Goal: Transaction & Acquisition: Purchase product/service

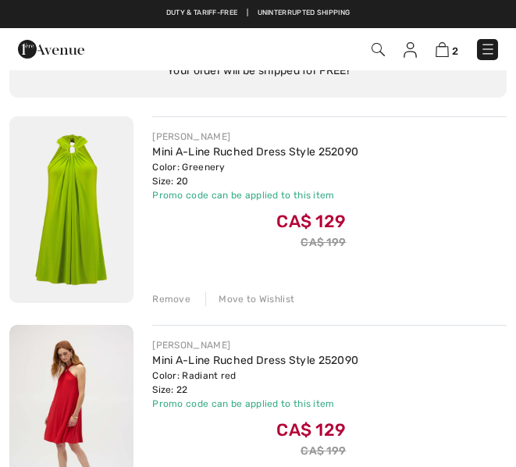
click at [257, 301] on div "Move to Wishlist" at bounding box center [249, 299] width 89 height 14
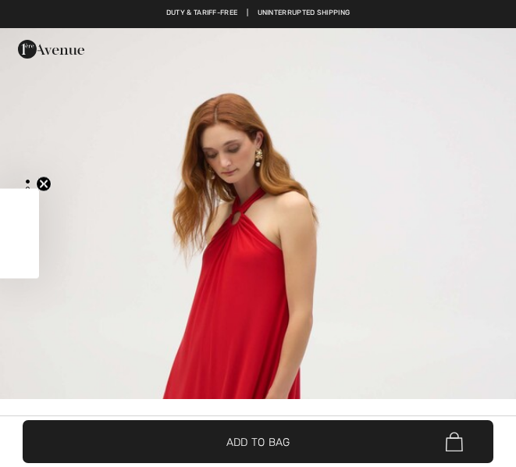
checkbox input "true"
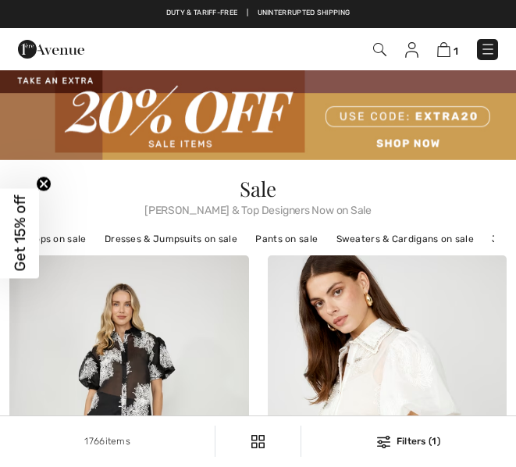
checkbox input "true"
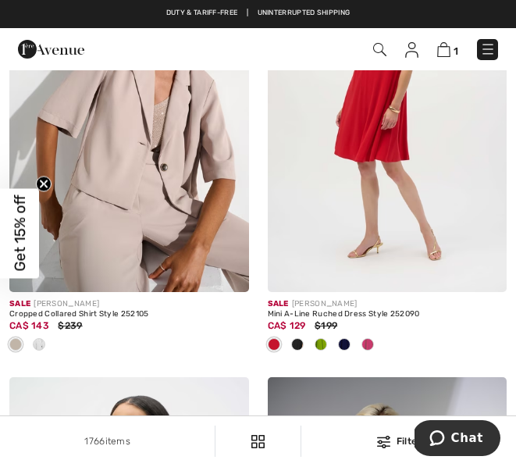
click at [386, 441] on img at bounding box center [383, 442] width 13 height 12
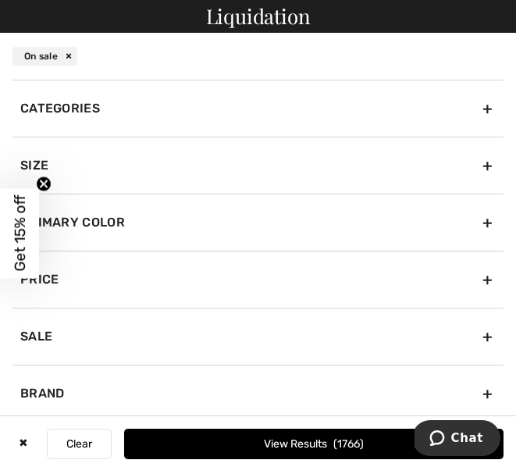
click at [210, 379] on div "Brand" at bounding box center [257, 393] width 491 height 57
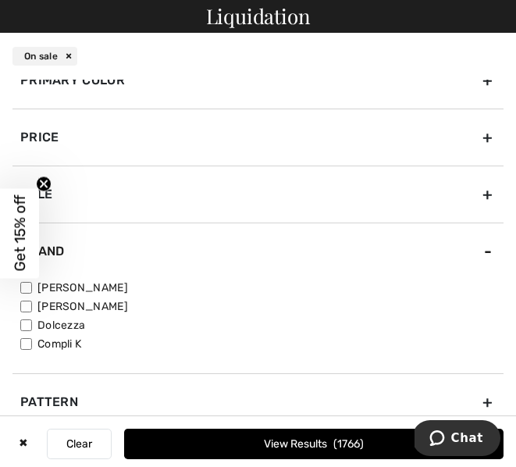
scroll to position [137, 0]
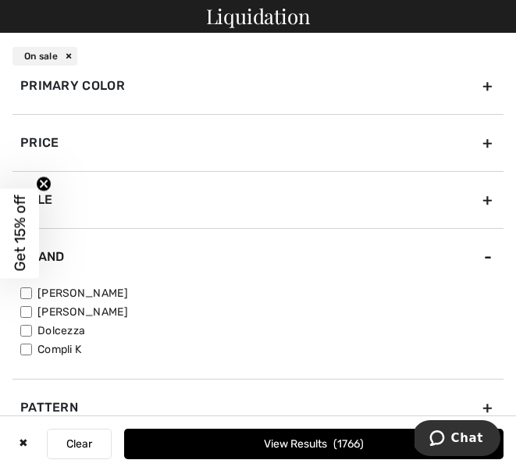
click at [30, 315] on input"] "[PERSON_NAME]" at bounding box center [26, 312] width 12 height 12
checkbox input"] "true"
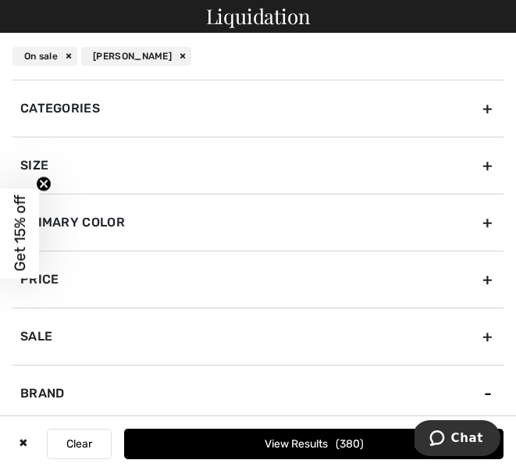
scroll to position [0, 0]
click at [38, 165] on div "Size" at bounding box center [257, 165] width 491 height 57
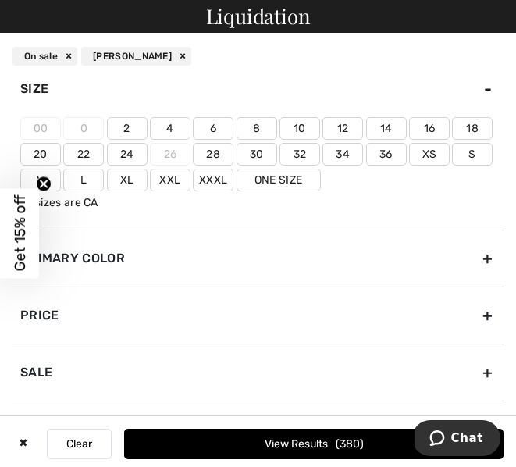
scroll to position [77, 0]
click at [477, 127] on label "18" at bounding box center [472, 127] width 41 height 23
click at [0, 0] on input"] "18" at bounding box center [0, 0] width 0 height 0
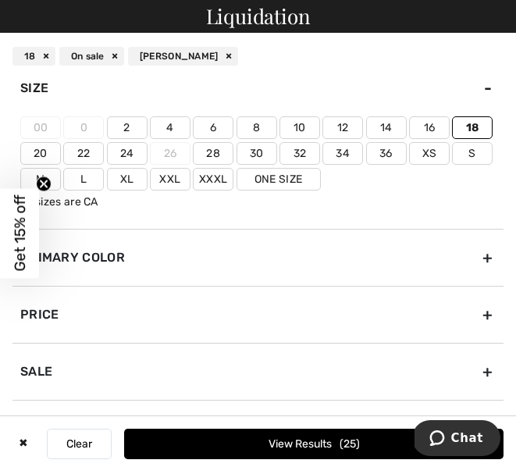
click at [318, 444] on button "View Results 25" at bounding box center [313, 444] width 379 height 30
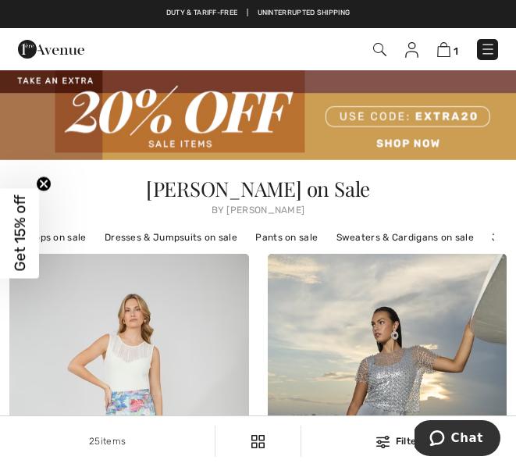
click at [381, 438] on img at bounding box center [382, 442] width 13 height 12
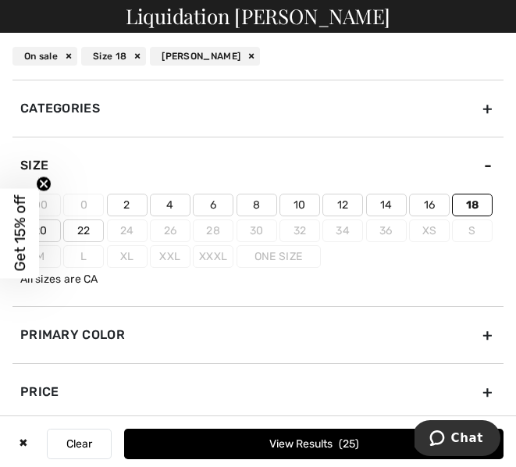
click at [44, 231] on label "20" at bounding box center [40, 230] width 41 height 23
click at [0, 0] on input"] "20" at bounding box center [0, 0] width 0 height 0
click at [476, 208] on label "18" at bounding box center [472, 205] width 41 height 23
click at [0, 0] on input"] "18" at bounding box center [0, 0] width 0 height 0
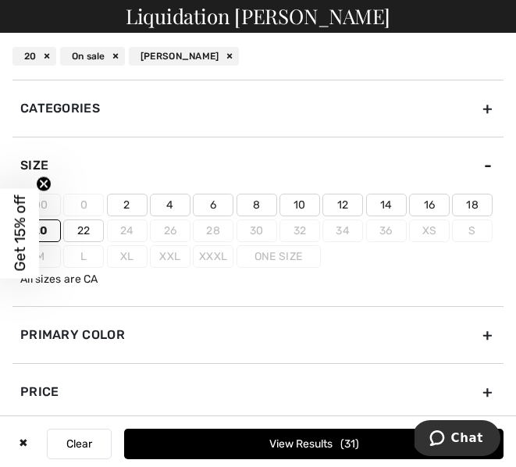
click at [318, 442] on button "View Results 31" at bounding box center [313, 444] width 379 height 30
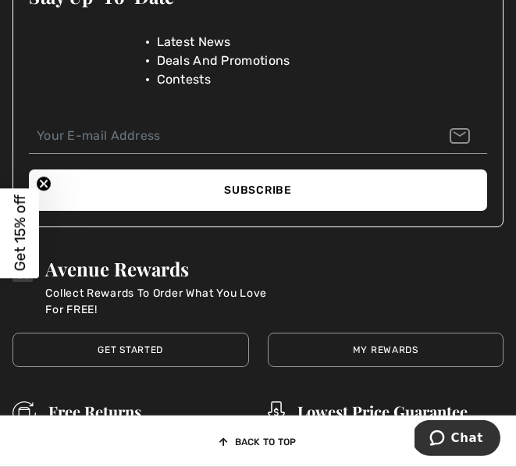
scroll to position [7366, 0]
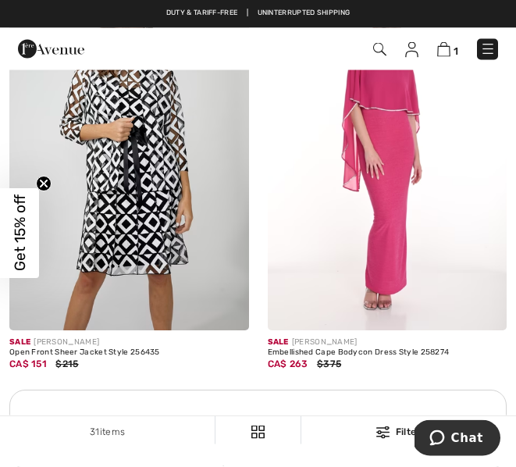
scroll to position [0, 0]
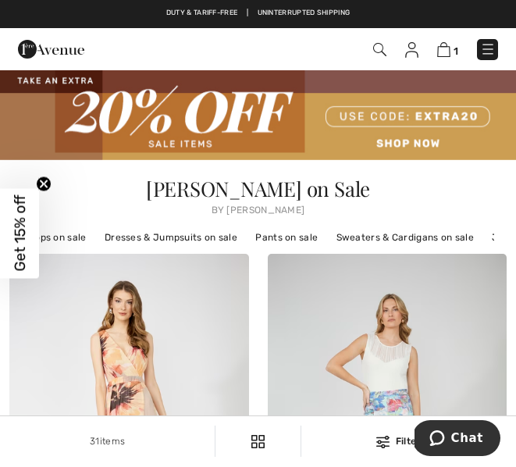
click at [383, 448] on img at bounding box center [382, 442] width 13 height 12
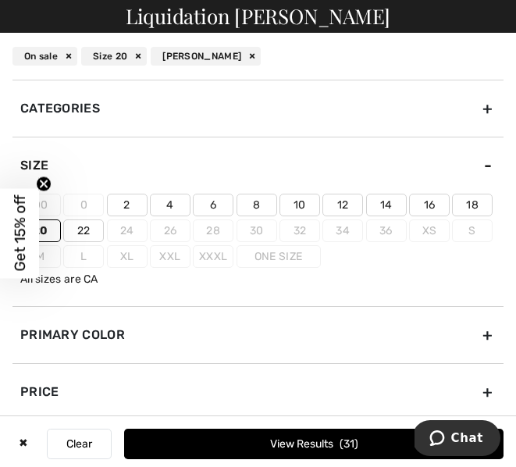
click at [88, 237] on label "22" at bounding box center [83, 230] width 41 height 23
click at [0, 0] on input"] "22" at bounding box center [0, 0] width 0 height 0
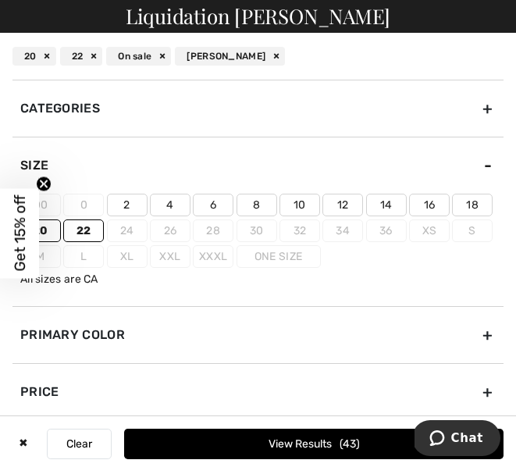
click at [319, 459] on button "View Results 43" at bounding box center [313, 444] width 379 height 30
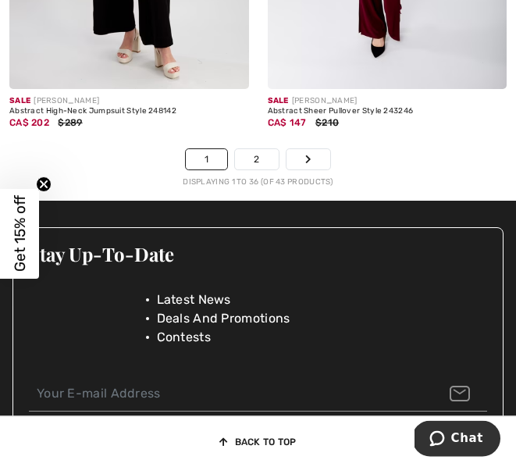
scroll to position [7975, 0]
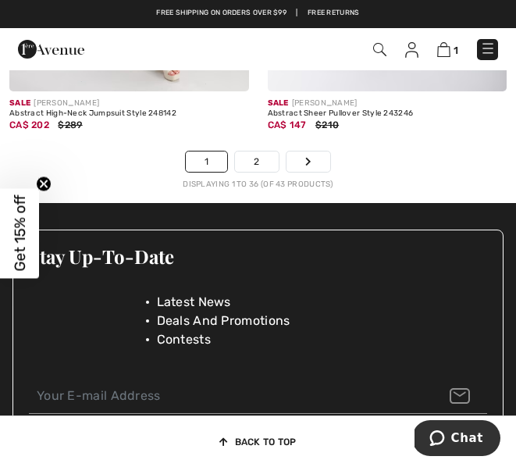
click at [252, 159] on link "2" at bounding box center [256, 161] width 43 height 20
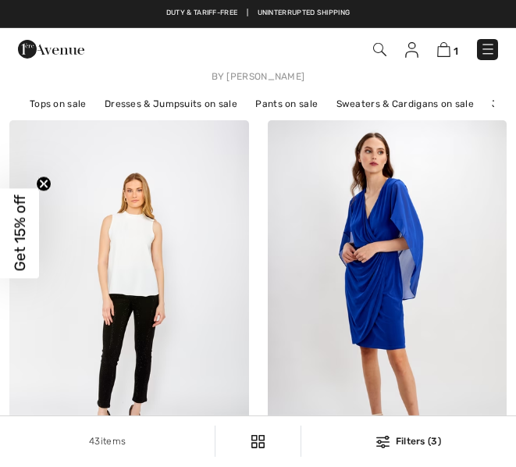
checkbox input "true"
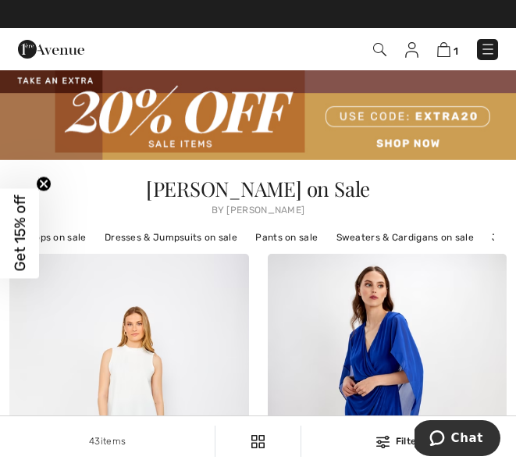
click at [386, 436] on img at bounding box center [382, 442] width 13 height 12
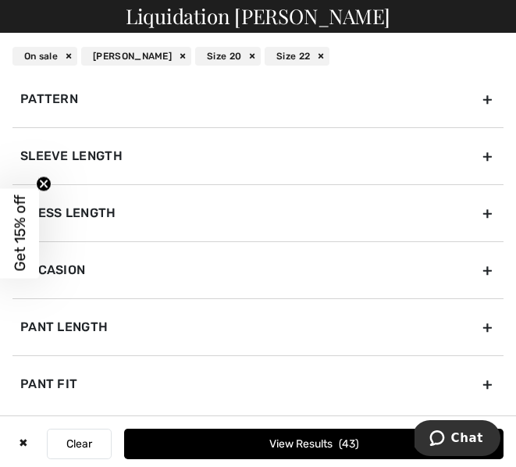
scroll to position [501, 0]
click at [318, 445] on button "View Results 43" at bounding box center [313, 444] width 379 height 30
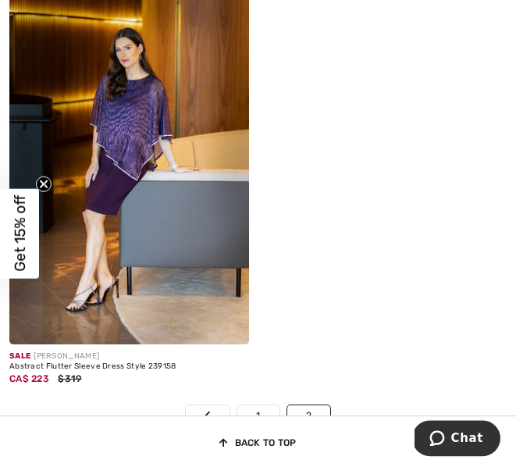
scroll to position [1530, 0]
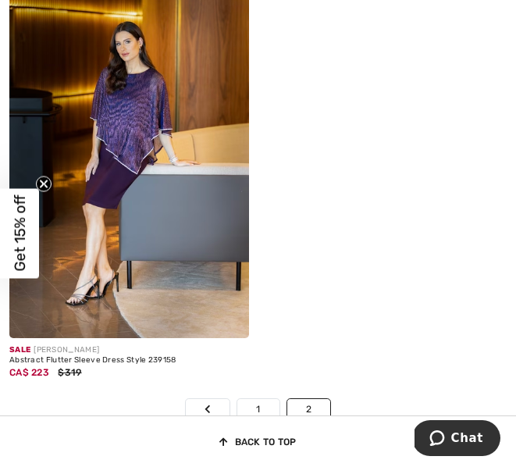
click at [264, 414] on link "1" at bounding box center [257, 409] width 41 height 20
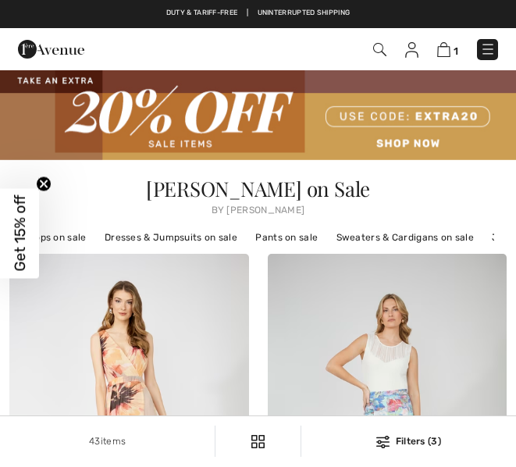
checkbox input "true"
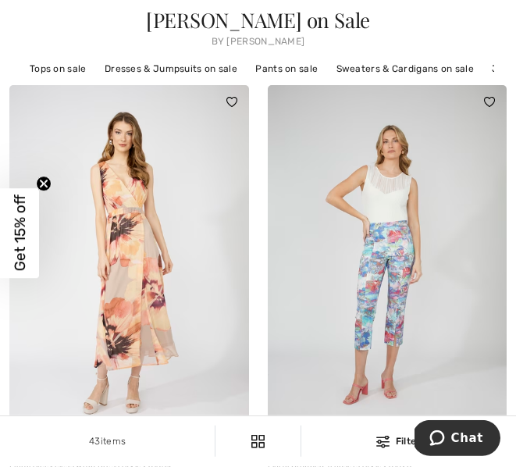
click at [389, 292] on img at bounding box center [388, 264] width 240 height 359
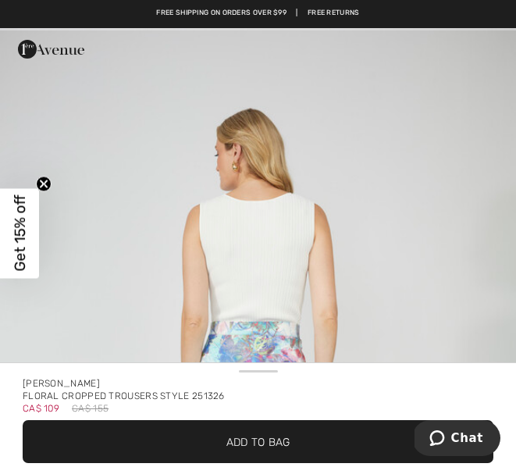
scroll to position [3076, 0]
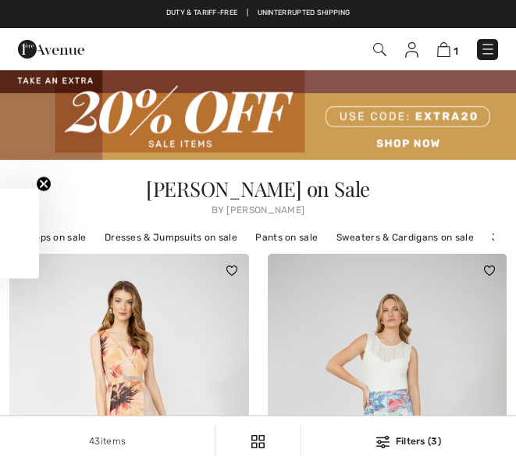
checkbox input "true"
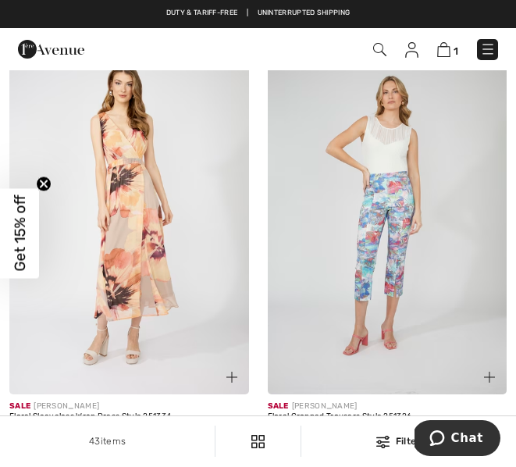
click at [406, 440] on div "Filters (3)" at bounding box center [409, 441] width 196 height 14
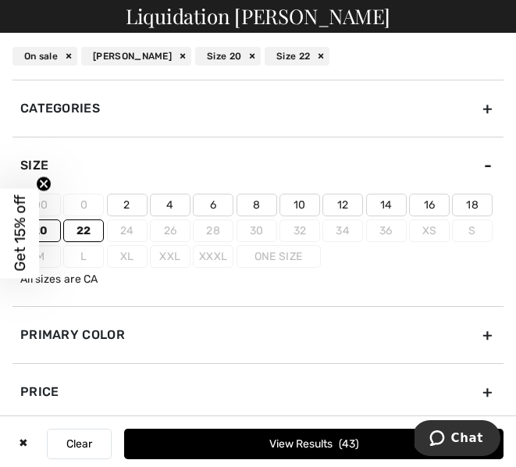
click at [91, 233] on label "22" at bounding box center [83, 230] width 41 height 23
click at [0, 0] on input"] "22" at bounding box center [0, 0] width 0 height 0
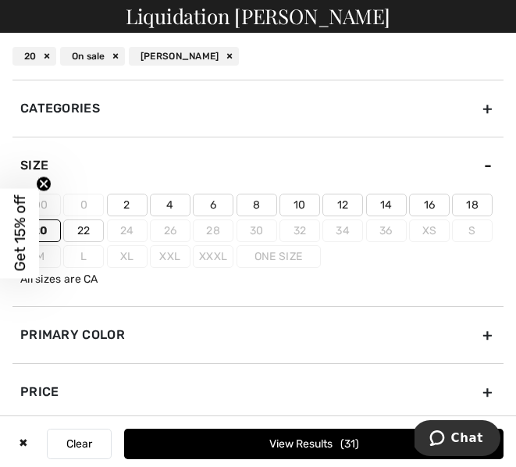
click at [52, 227] on label "20" at bounding box center [40, 230] width 41 height 23
click at [0, 0] on input"] "20" at bounding box center [0, 0] width 0 height 0
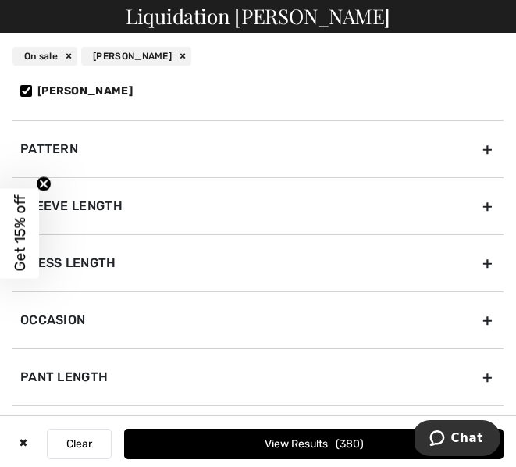
scroll to position [442, 0]
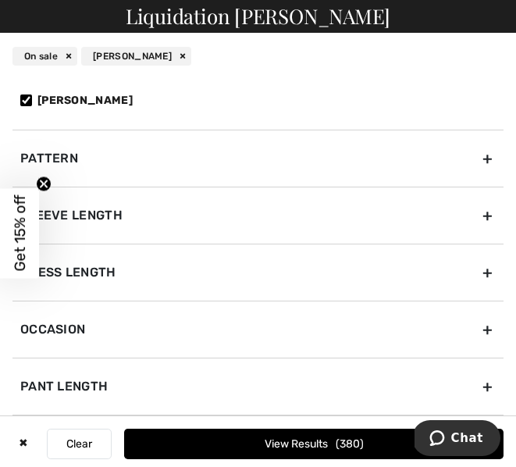
click at [31, 99] on input"] "[PERSON_NAME]" at bounding box center [26, 100] width 12 height 12
checkbox input"] "false"
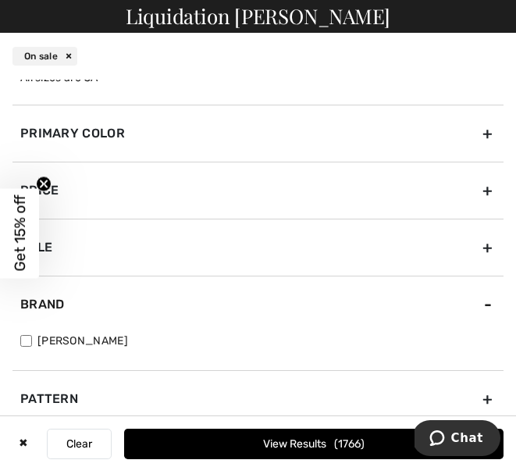
scroll to position [201, 0]
click at [484, 304] on div "Brand" at bounding box center [257, 304] width 491 height 57
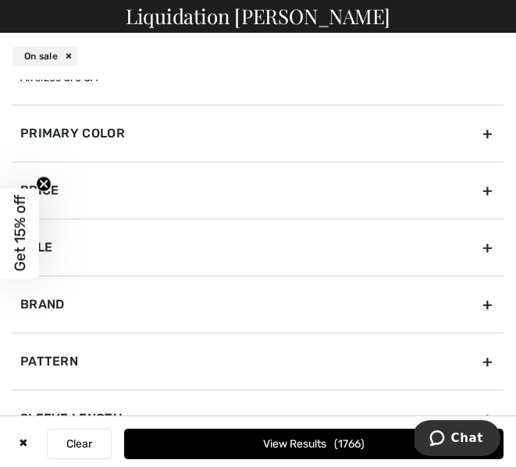
click at [226, 304] on div "Brand" at bounding box center [257, 304] width 491 height 57
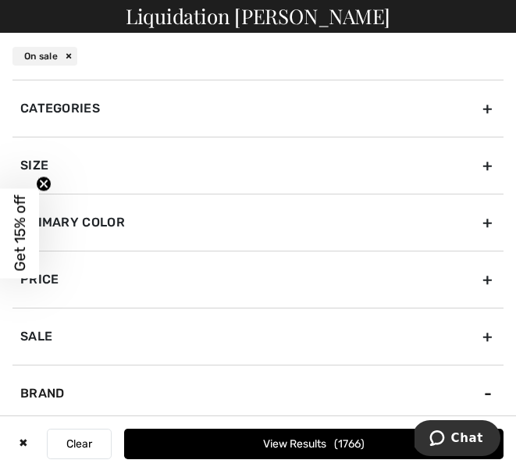
scroll to position [0, 0]
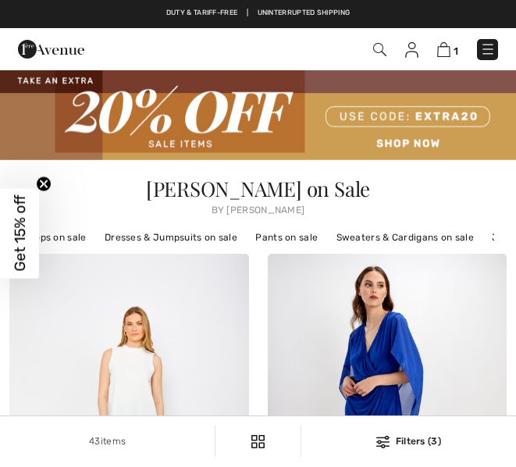
checkbox input "true"
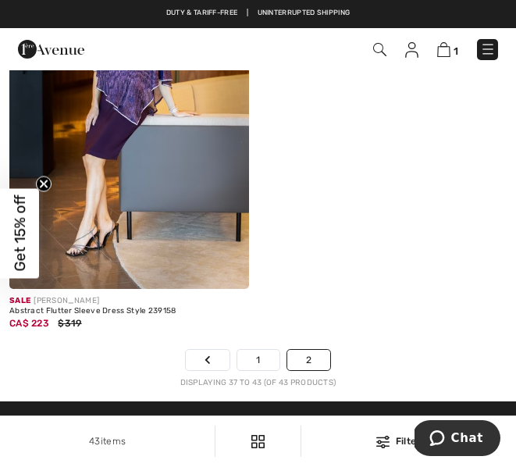
click at [265, 353] on link "1" at bounding box center [257, 360] width 41 height 20
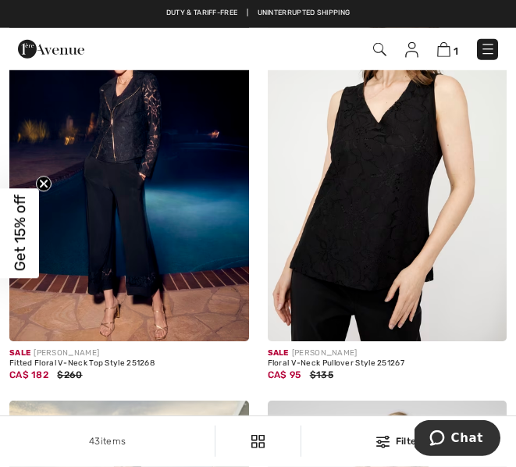
scroll to position [695, 0]
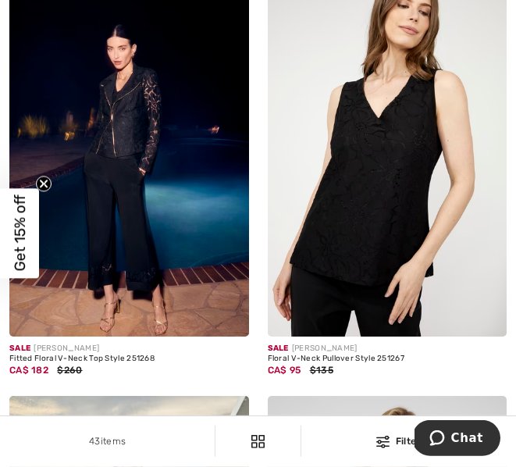
click at [328, 354] on div "Floral V-Neck Pullover Style 251267" at bounding box center [388, 358] width 240 height 9
click at [360, 265] on img at bounding box center [388, 156] width 240 height 359
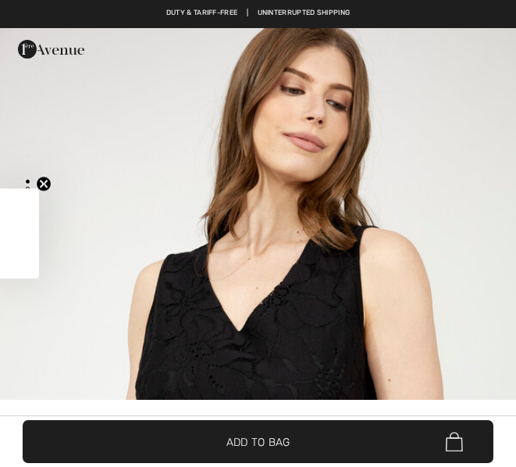
checkbox input "true"
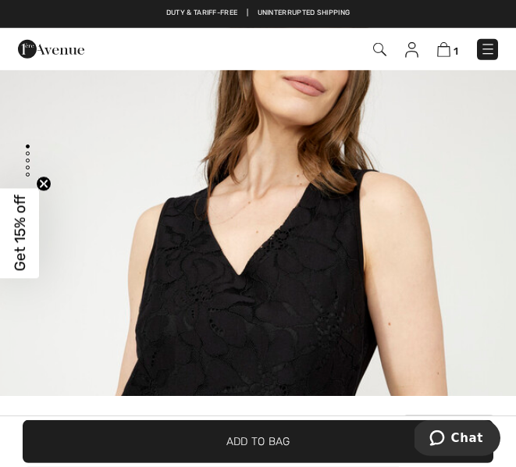
click at [314, 278] on img "1 / 5" at bounding box center [258, 359] width 516 height 774
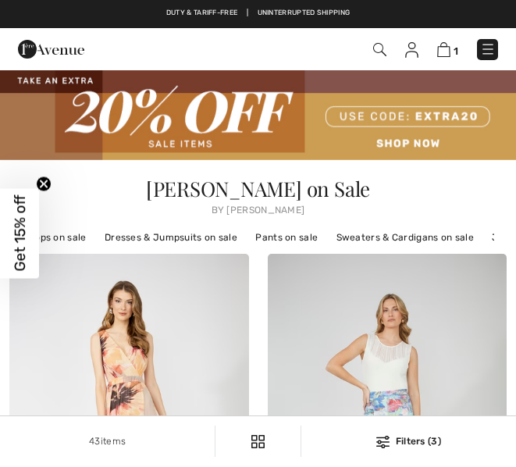
checkbox input "true"
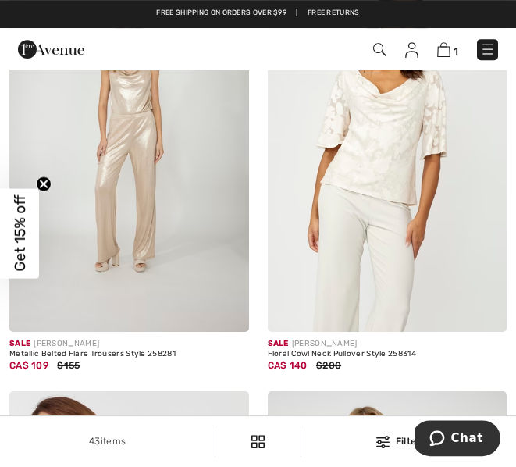
scroll to position [4167, 0]
click at [403, 57] on span "1" at bounding box center [363, 49] width 270 height 21
click at [411, 49] on img at bounding box center [411, 50] width 13 height 16
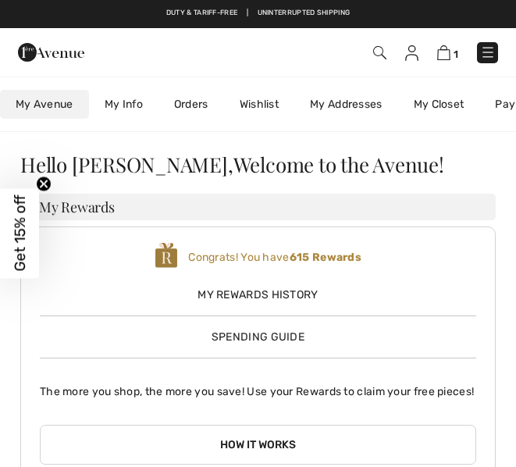
click at [269, 104] on link "Wishlist" at bounding box center [259, 104] width 70 height 29
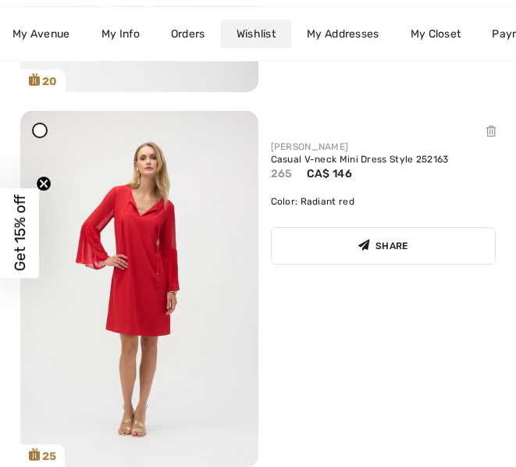
scroll to position [1313, 0]
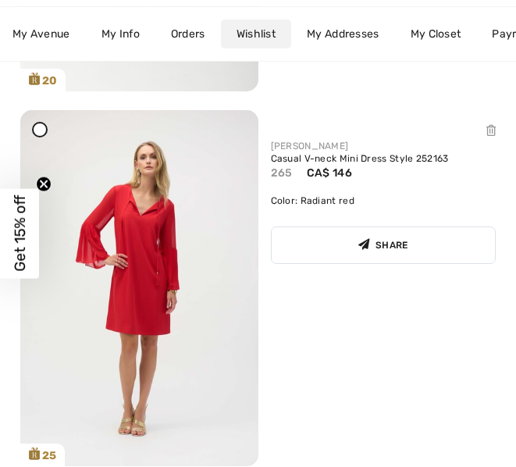
click at [340, 162] on link "Casual V-neck Mini Dress Style 252163" at bounding box center [384, 159] width 226 height 12
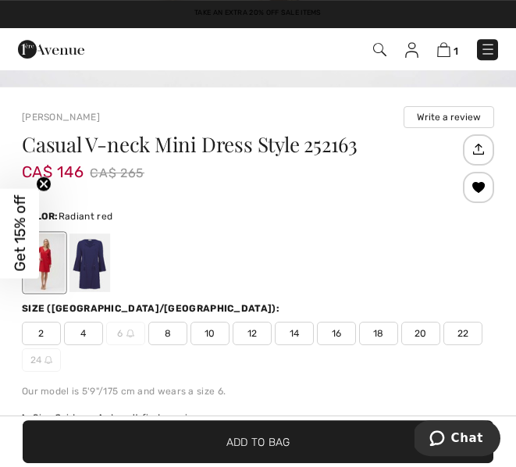
scroll to position [313, 0]
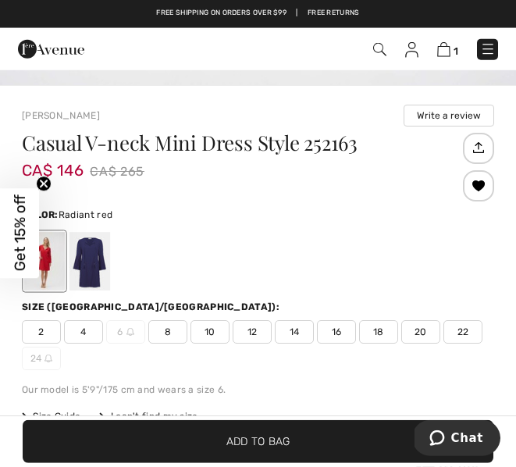
click at [94, 256] on div at bounding box center [89, 261] width 41 height 59
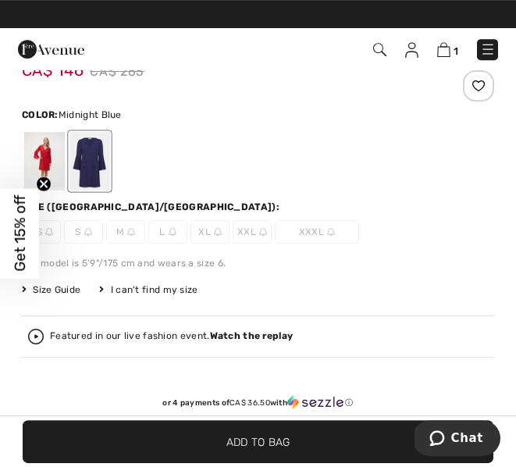
scroll to position [413, 0]
click at [48, 162] on div at bounding box center [44, 161] width 41 height 59
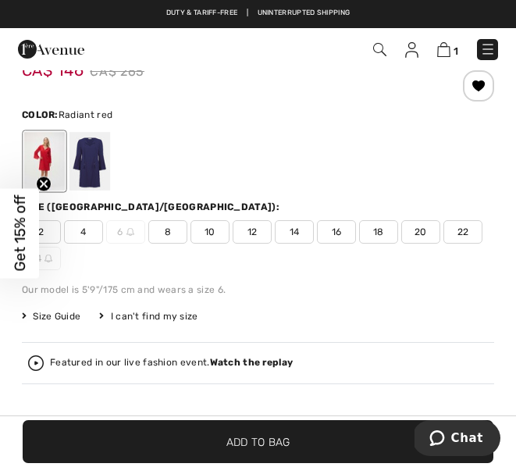
click at [94, 160] on div at bounding box center [89, 161] width 41 height 59
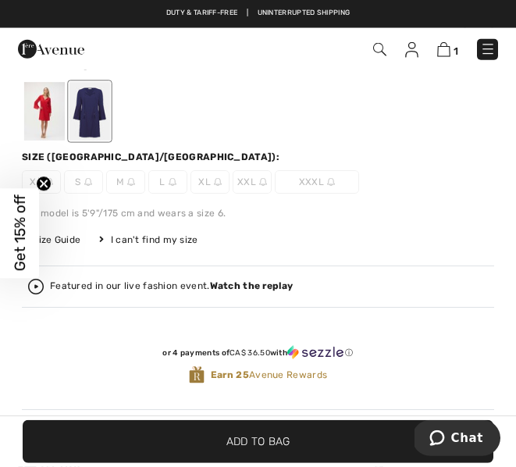
scroll to position [520, 0]
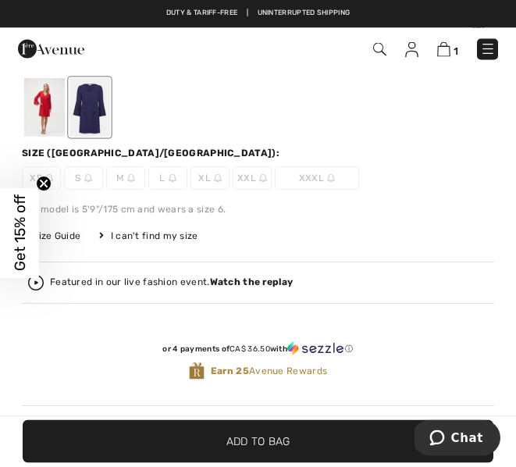
click at [43, 104] on div at bounding box center [44, 107] width 41 height 59
click at [48, 112] on div at bounding box center [44, 107] width 41 height 59
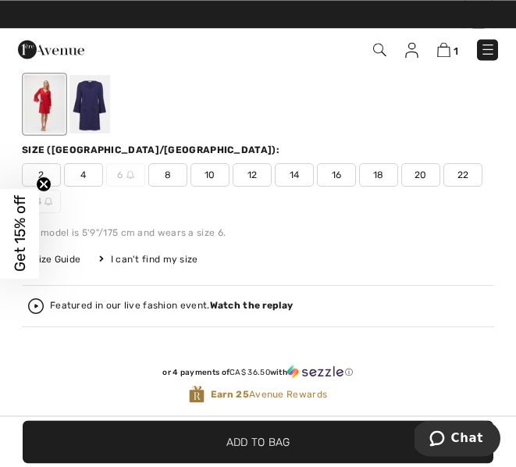
scroll to position [523, 0]
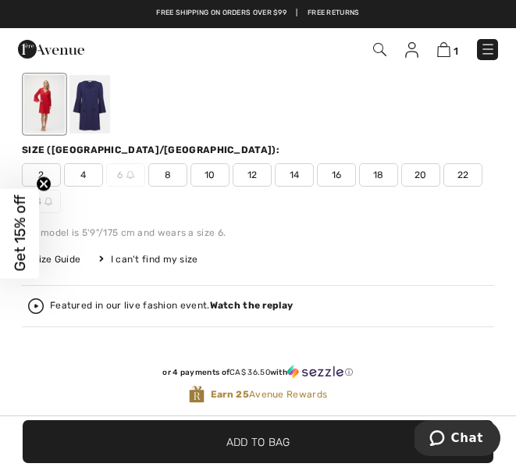
click at [380, 173] on span "18" at bounding box center [378, 174] width 39 height 23
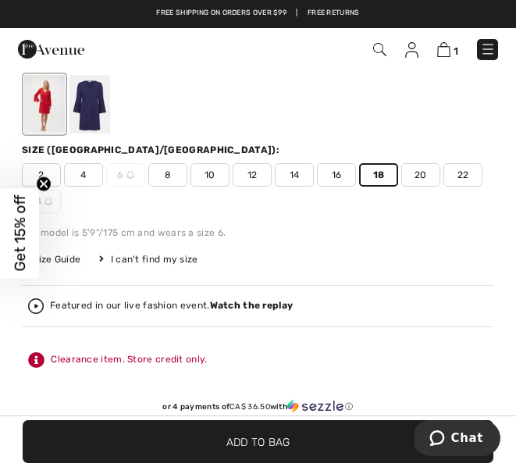
click at [382, 173] on span "18" at bounding box center [378, 174] width 39 height 23
click at [272, 450] on span "Add to Bag" at bounding box center [258, 441] width 64 height 16
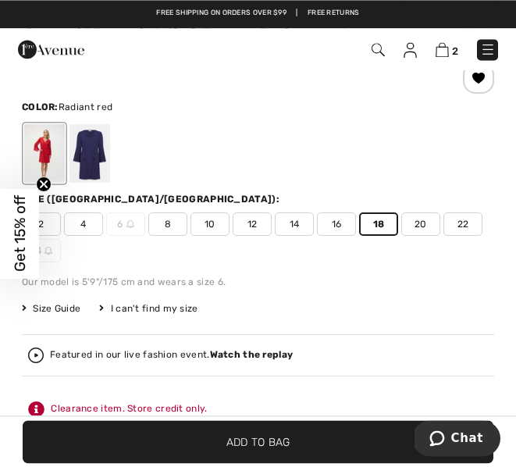
scroll to position [468, 0]
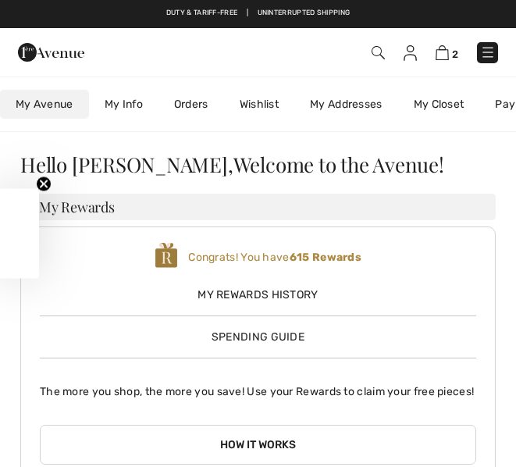
checkbox input "true"
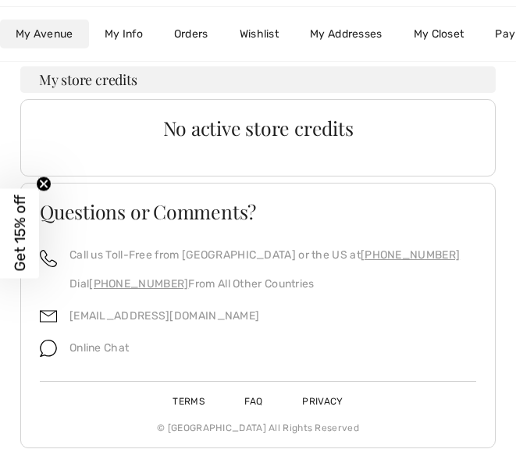
click at [268, 103] on div "No active store credits" at bounding box center [257, 137] width 475 height 77
click at [265, 31] on link "Wishlist" at bounding box center [259, 34] width 70 height 29
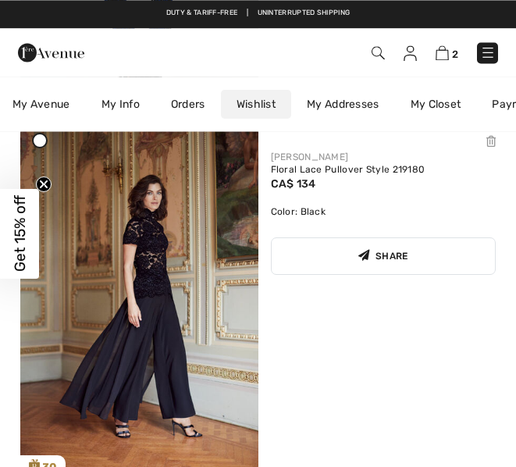
scroll to position [4301, 0]
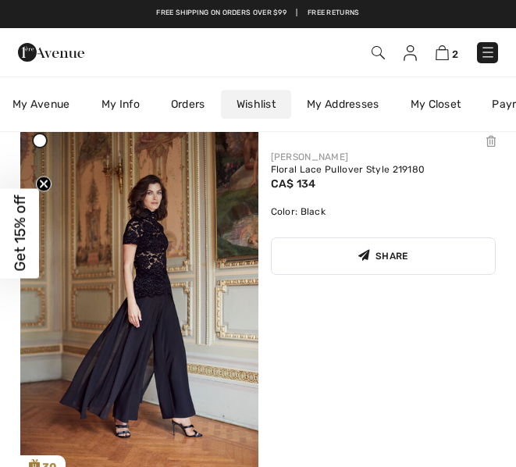
click at [155, 241] on img at bounding box center [139, 299] width 238 height 357
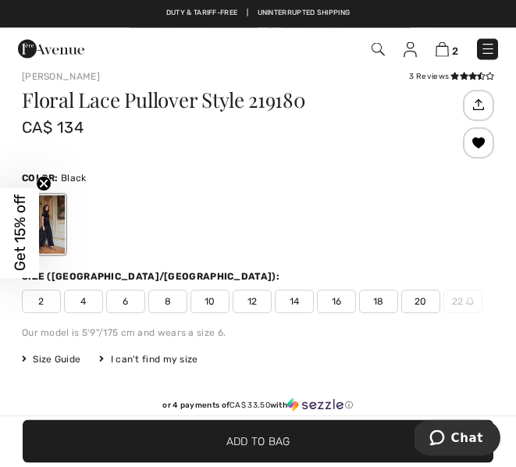
scroll to position [349, 0]
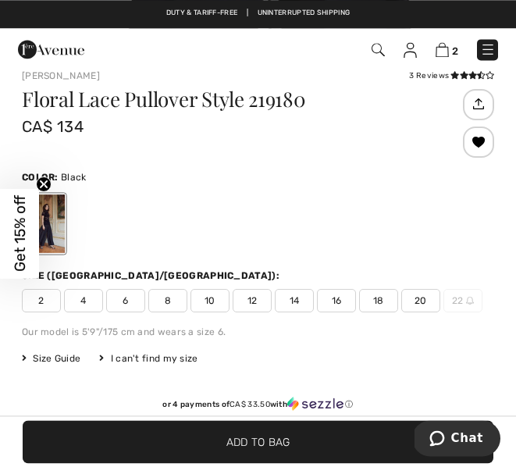
click at [425, 299] on span "20" at bounding box center [420, 300] width 39 height 23
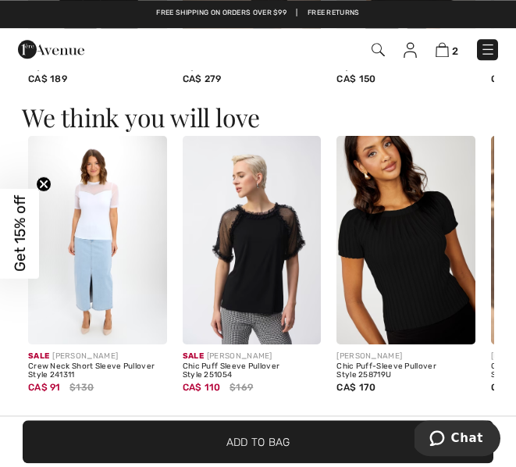
scroll to position [1330, 0]
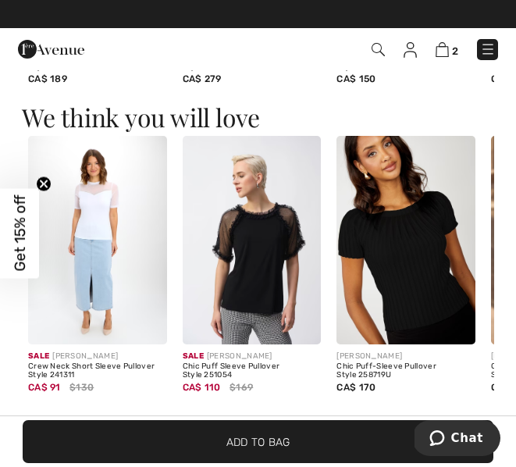
click at [265, 248] on img at bounding box center [252, 240] width 139 height 208
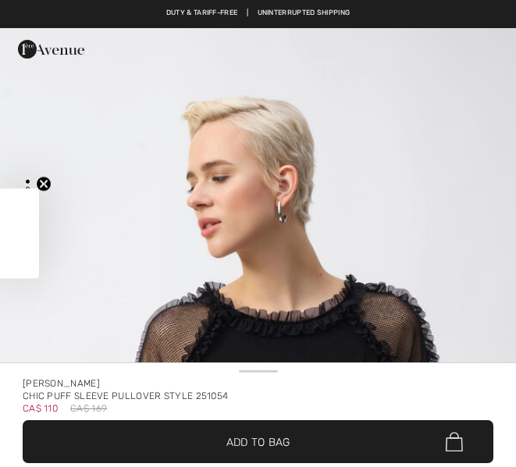
checkbox input "true"
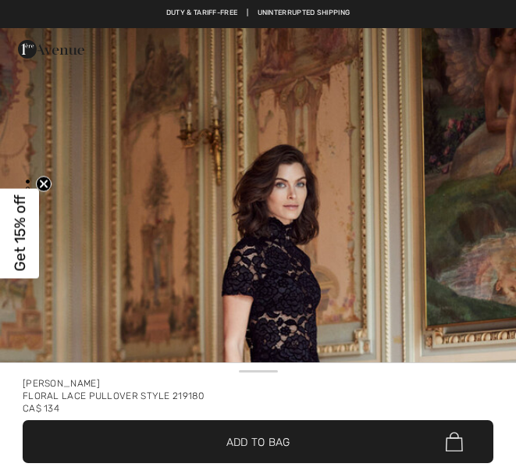
checkbox input "true"
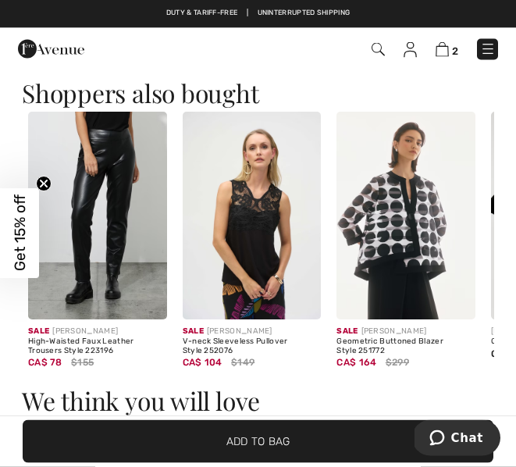
scroll to position [1090, 0]
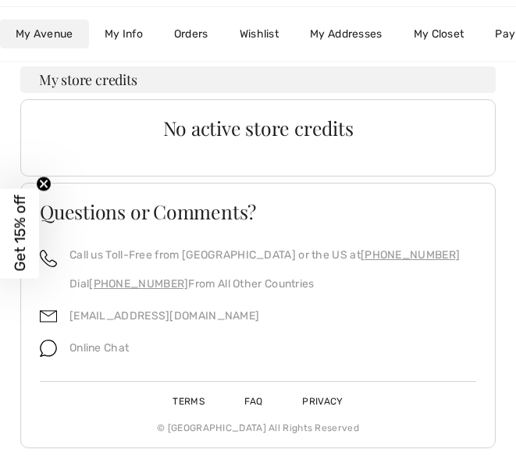
click at [269, 37] on link "Wishlist" at bounding box center [259, 34] width 70 height 29
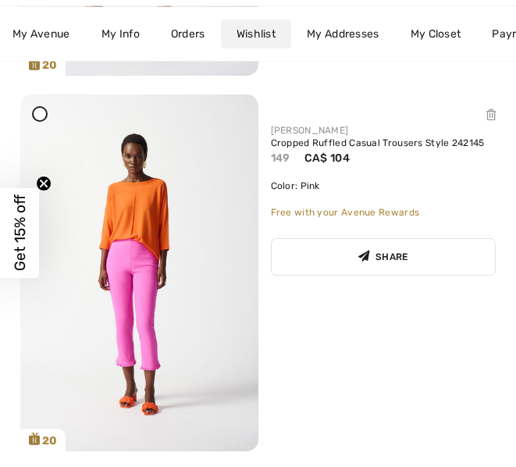
scroll to position [6205, 0]
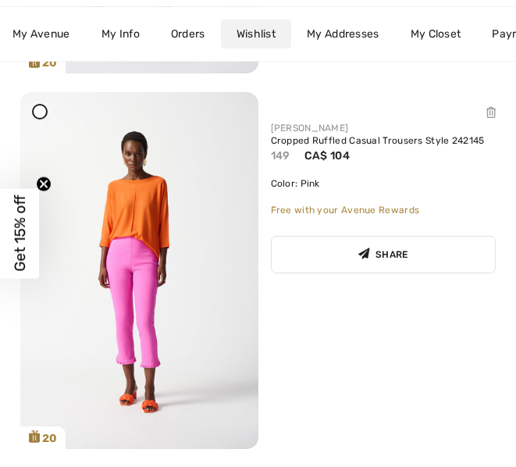
click at [151, 234] on img at bounding box center [139, 270] width 238 height 356
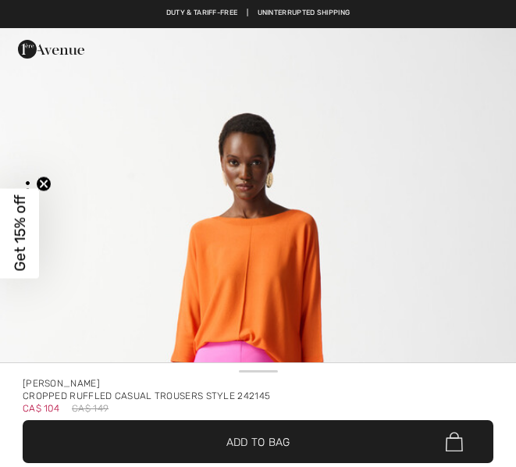
checkbox input "true"
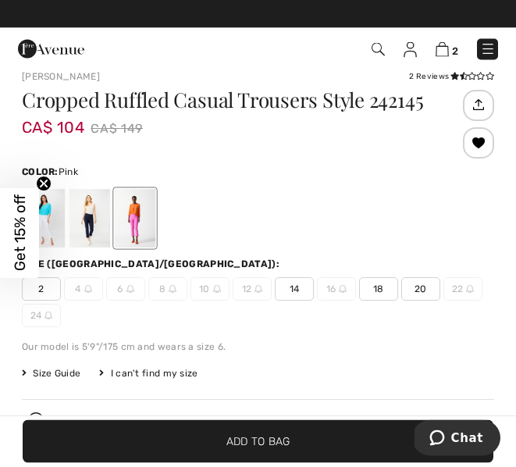
scroll to position [348, 0]
click at [93, 220] on div at bounding box center [89, 218] width 41 height 59
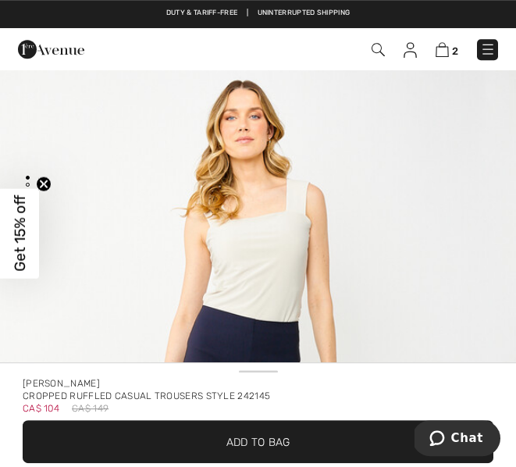
scroll to position [0, 0]
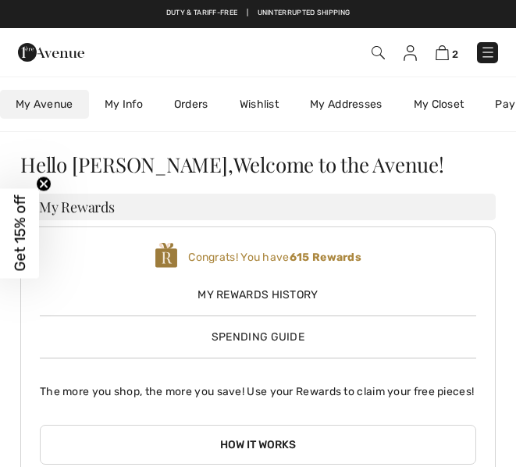
scroll to position [516, 0]
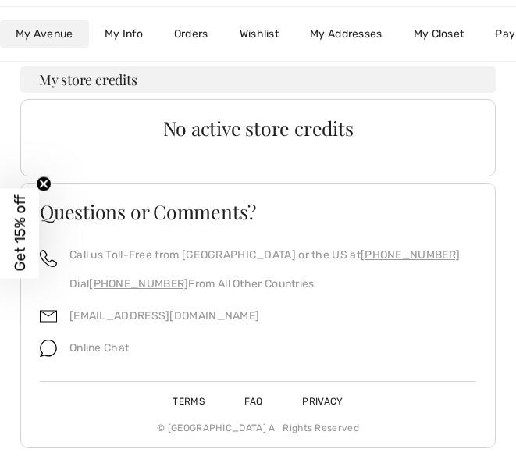
click at [264, 35] on link "Wishlist" at bounding box center [259, 34] width 70 height 29
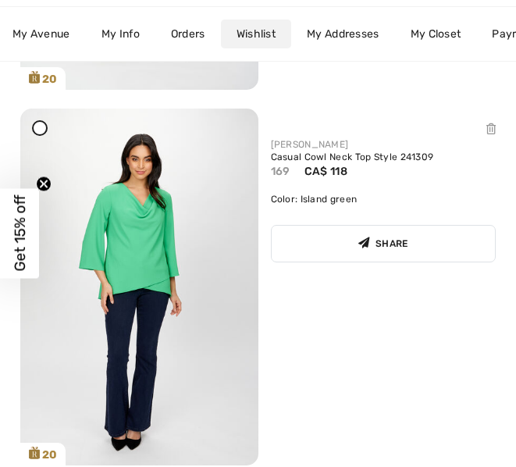
scroll to position [7694, 0]
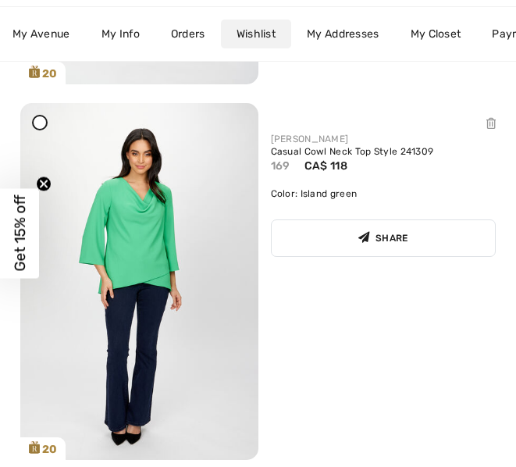
click at [158, 238] on img at bounding box center [139, 281] width 238 height 357
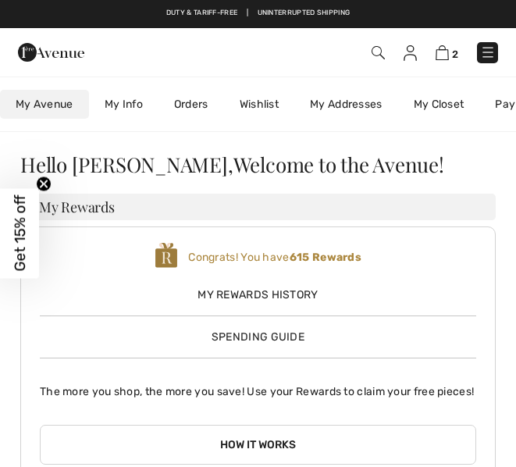
click at [262, 108] on link "Wishlist" at bounding box center [259, 104] width 70 height 29
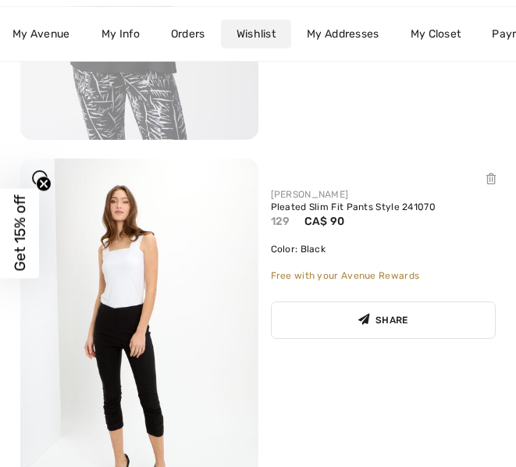
scroll to position [5014, 0]
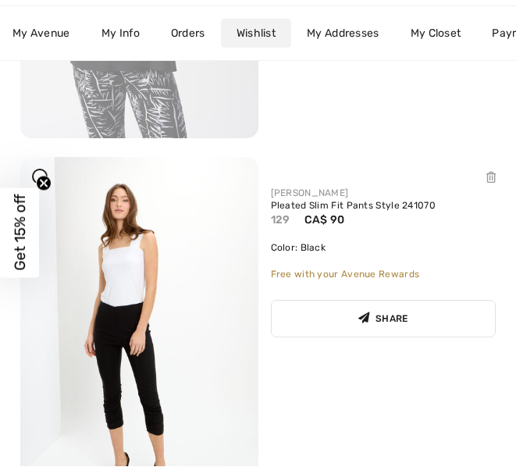
click at [343, 205] on link "Pleated Slim Fit Pants Style 241070" at bounding box center [384, 207] width 226 height 12
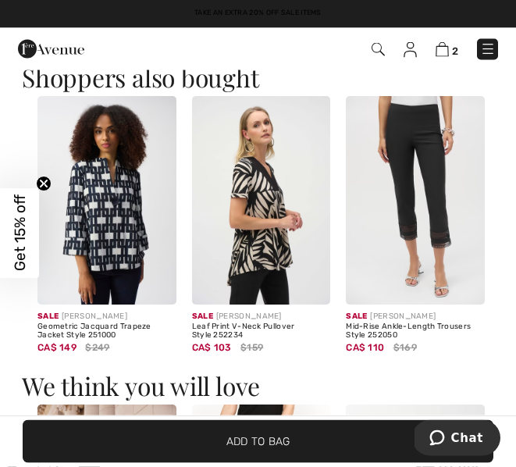
scroll to position [1253, 0]
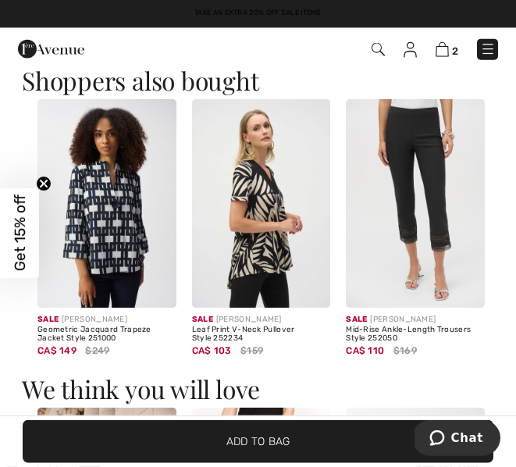
click at [419, 154] on img at bounding box center [415, 203] width 139 height 208
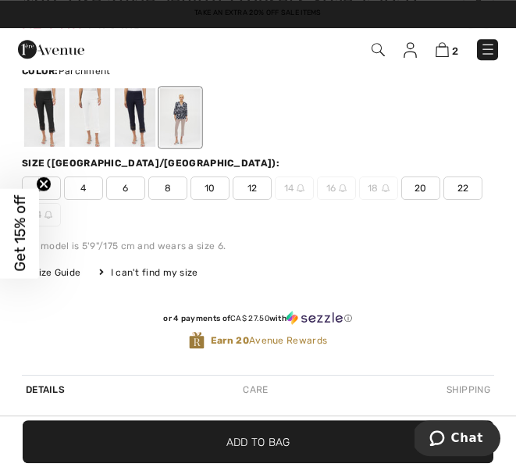
scroll to position [457, 0]
click at [138, 128] on div at bounding box center [135, 117] width 41 height 59
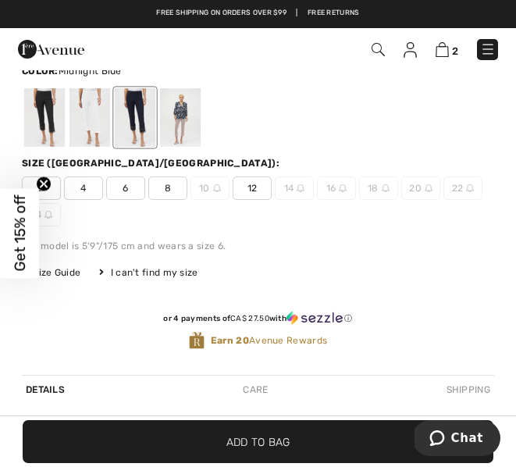
scroll to position [0, 0]
click at [98, 119] on div at bounding box center [89, 117] width 41 height 59
click at [54, 121] on div at bounding box center [44, 117] width 41 height 59
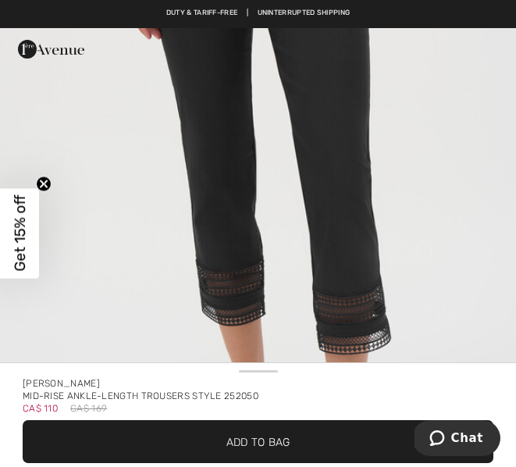
scroll to position [241, 0]
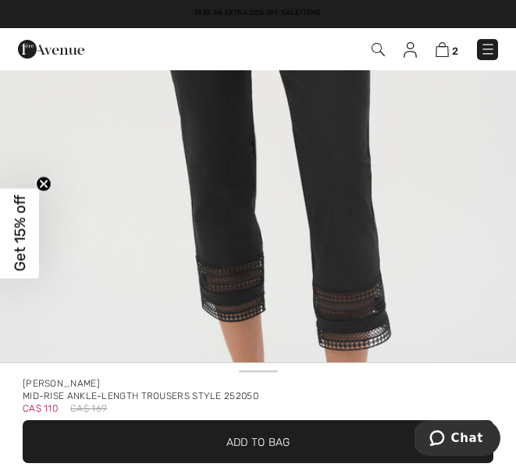
click at [447, 52] on img at bounding box center [442, 49] width 13 height 15
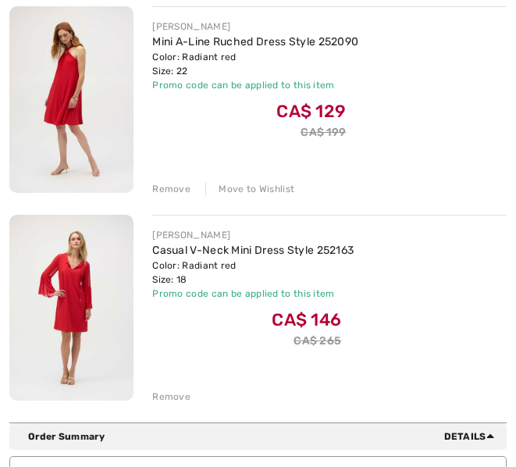
scroll to position [233, 0]
click at [253, 190] on div "Move to Wishlist" at bounding box center [249, 189] width 89 height 14
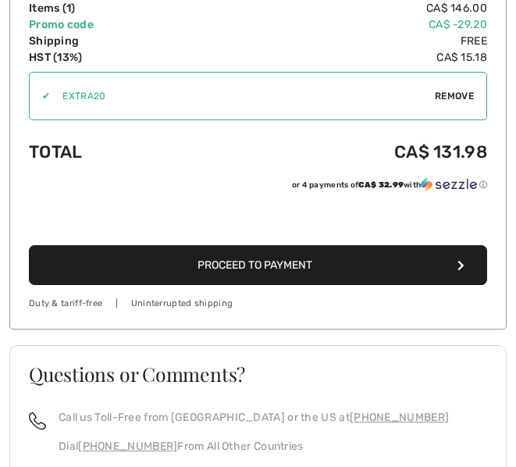
scroll to position [503, 0]
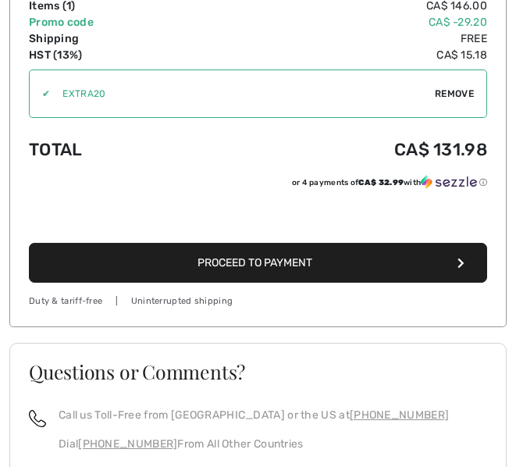
click at [425, 265] on button "Proceed to Payment" at bounding box center [258, 263] width 458 height 40
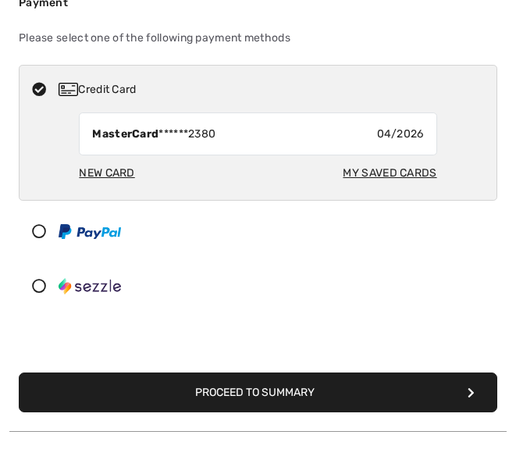
scroll to position [303, 0]
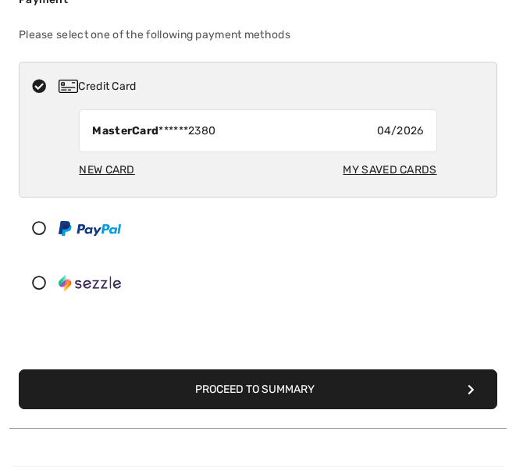
click at [41, 285] on icon at bounding box center [39, 283] width 39 height 14
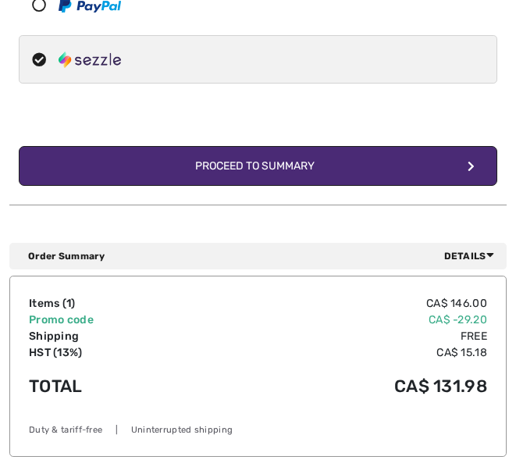
scroll to position [439, 0]
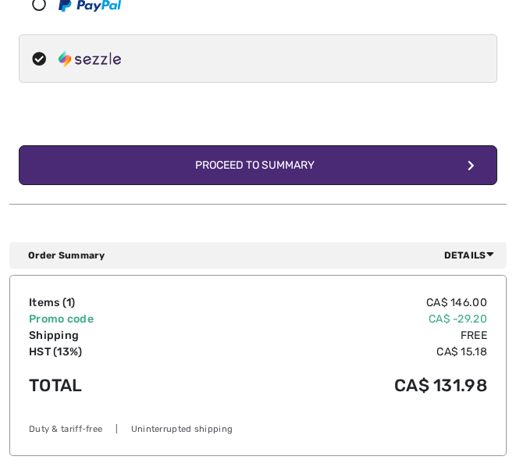
click at [303, 163] on div "Proceed to Summary" at bounding box center [258, 165] width 151 height 16
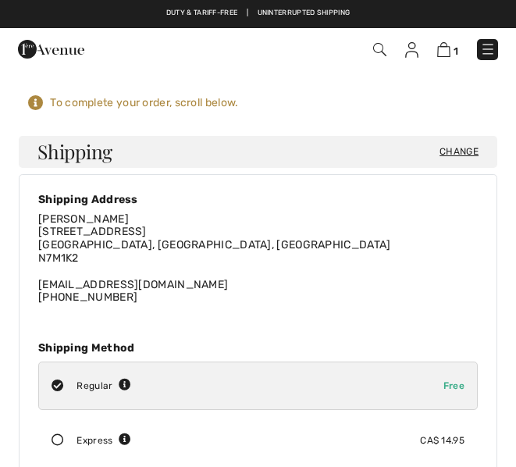
checkbox input "true"
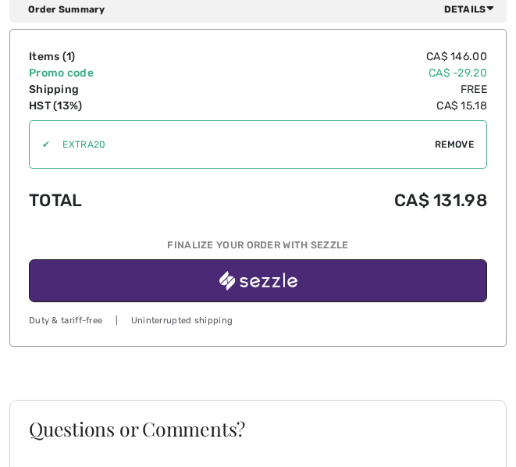
scroll to position [1196, 0]
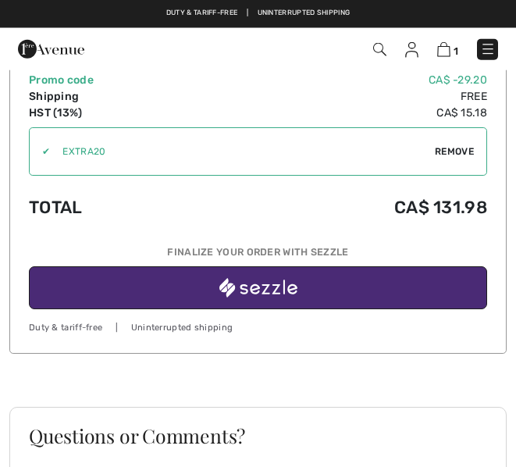
click at [270, 278] on img "button" at bounding box center [258, 288] width 78 height 20
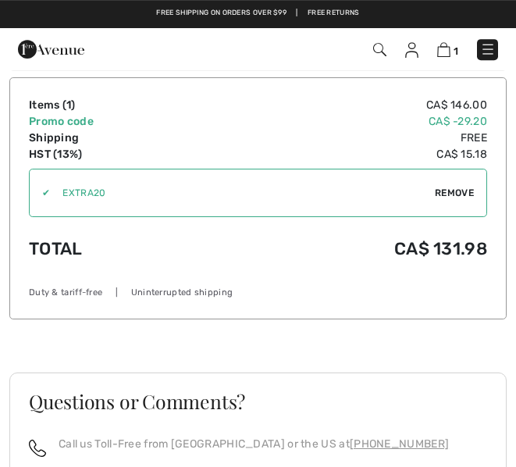
scroll to position [1134, 0]
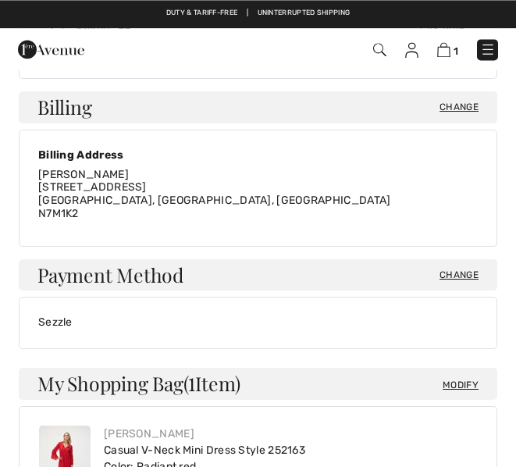
scroll to position [411, 0]
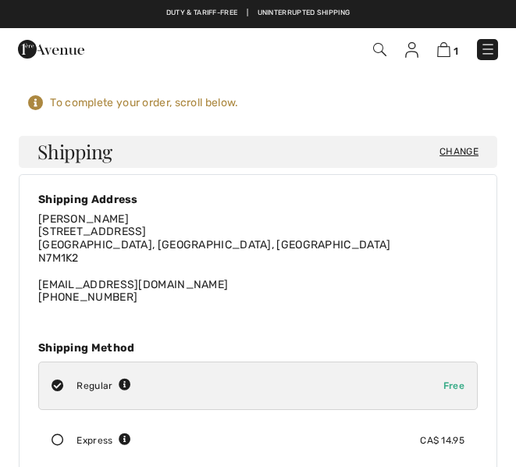
checkbox input "true"
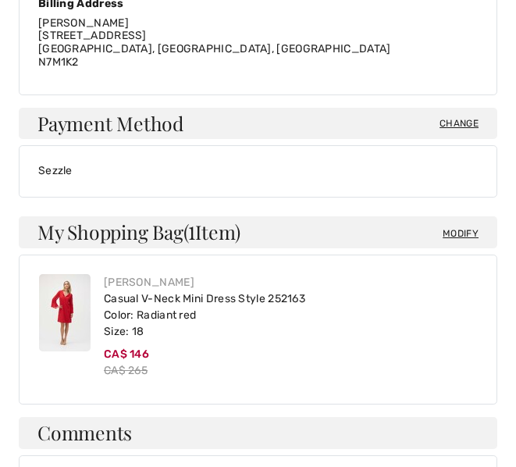
scroll to position [564, 0]
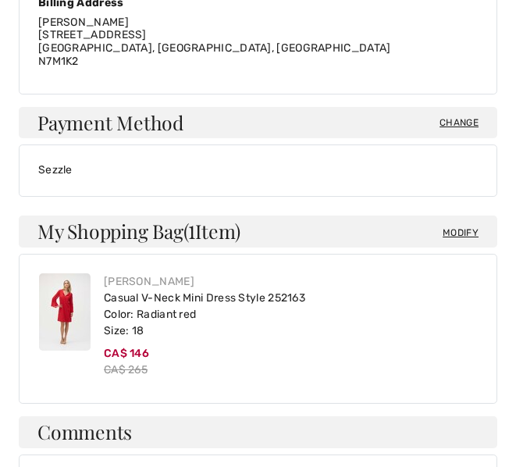
click at [462, 116] on span "Change" at bounding box center [458, 123] width 39 height 14
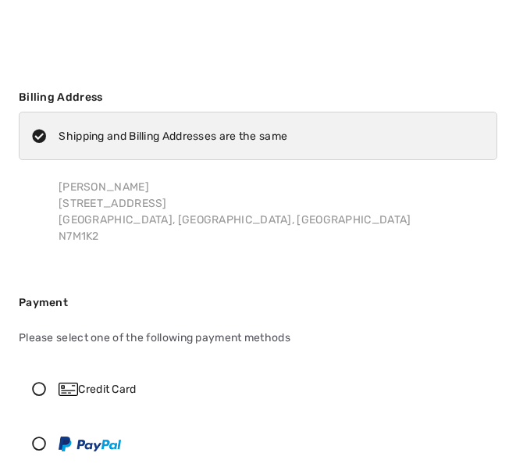
checkbox input "true"
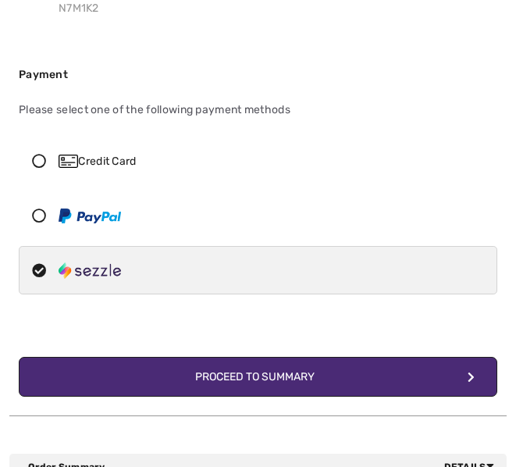
click at [44, 157] on icon at bounding box center [39, 161] width 39 height 14
